Goal: Task Accomplishment & Management: Manage account settings

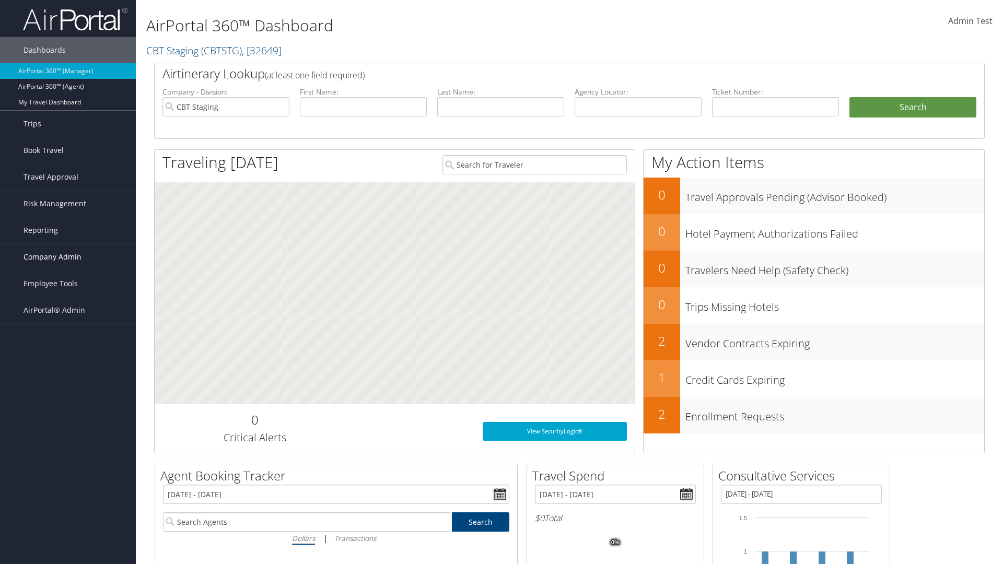
click at [68, 257] on span "Company Admin" at bounding box center [52, 257] width 58 height 26
click at [68, 481] on link "Airtinerary® Settings" at bounding box center [68, 482] width 136 height 16
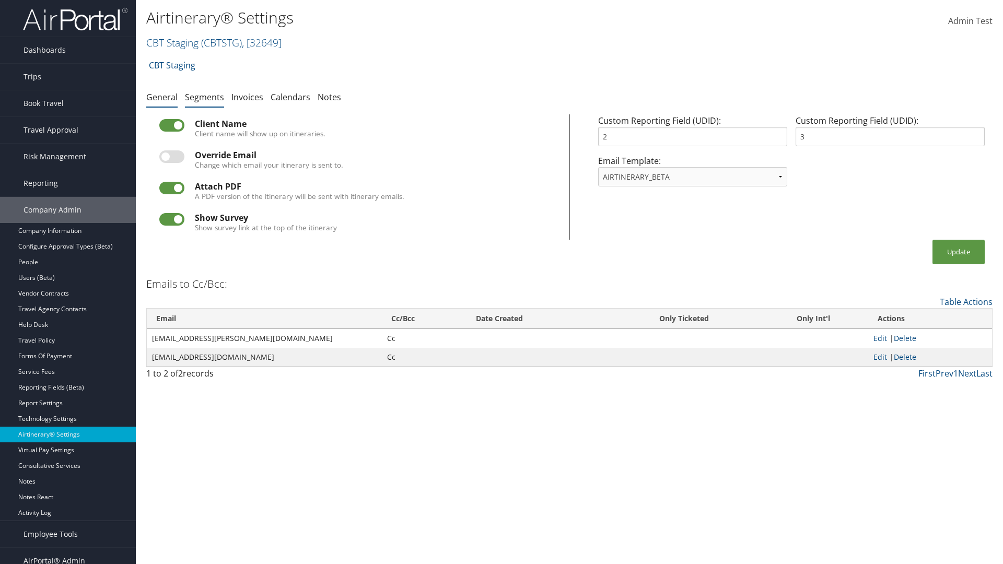
click at [204, 97] on link "Segments" at bounding box center [204, 96] width 39 height 11
